Goal: Check status: Check status

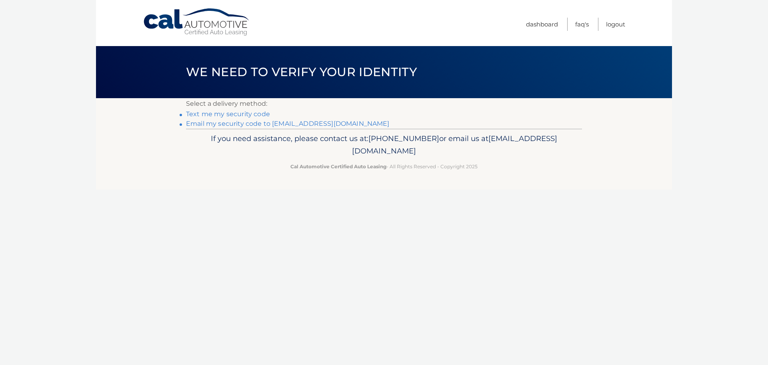
click at [221, 124] on link "Email my security code to [EMAIL_ADDRESS][DOMAIN_NAME]" at bounding box center [288, 124] width 204 height 8
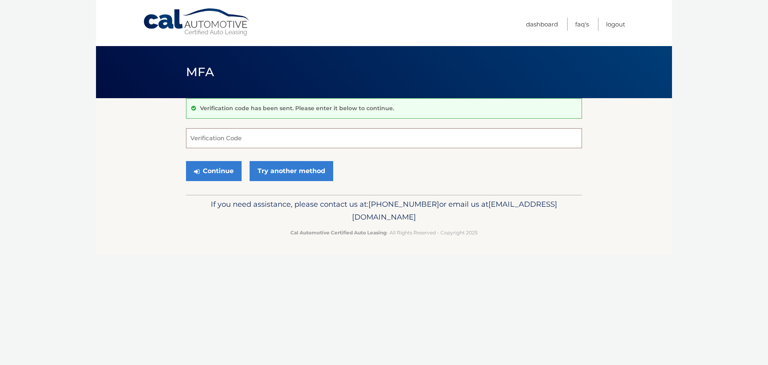
click at [214, 141] on input "Verification Code" at bounding box center [384, 138] width 396 height 20
type input "326423"
click at [186, 161] on button "Continue" at bounding box center [214, 171] width 56 height 20
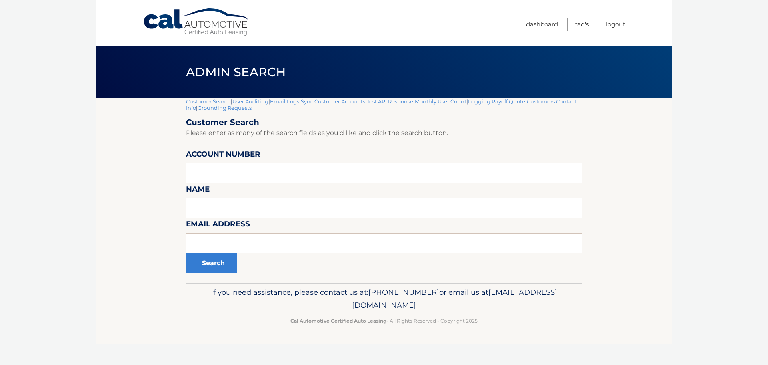
click at [203, 172] on input "text" at bounding box center [384, 173] width 396 height 20
type input "44455983823"
click at [186, 253] on button "Search" at bounding box center [211, 263] width 51 height 20
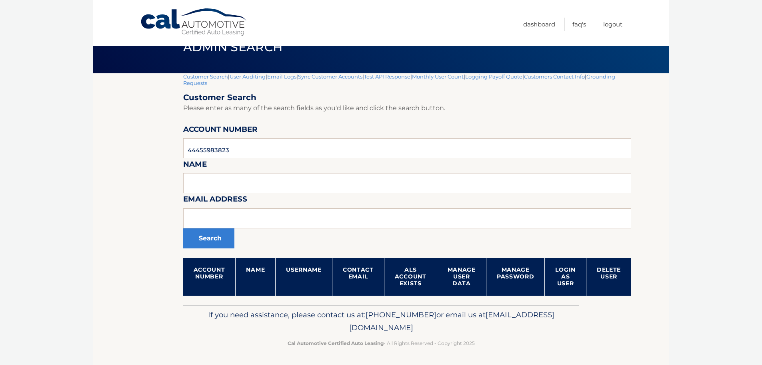
scroll to position [26, 0]
